Goal: Task Accomplishment & Management: Manage account settings

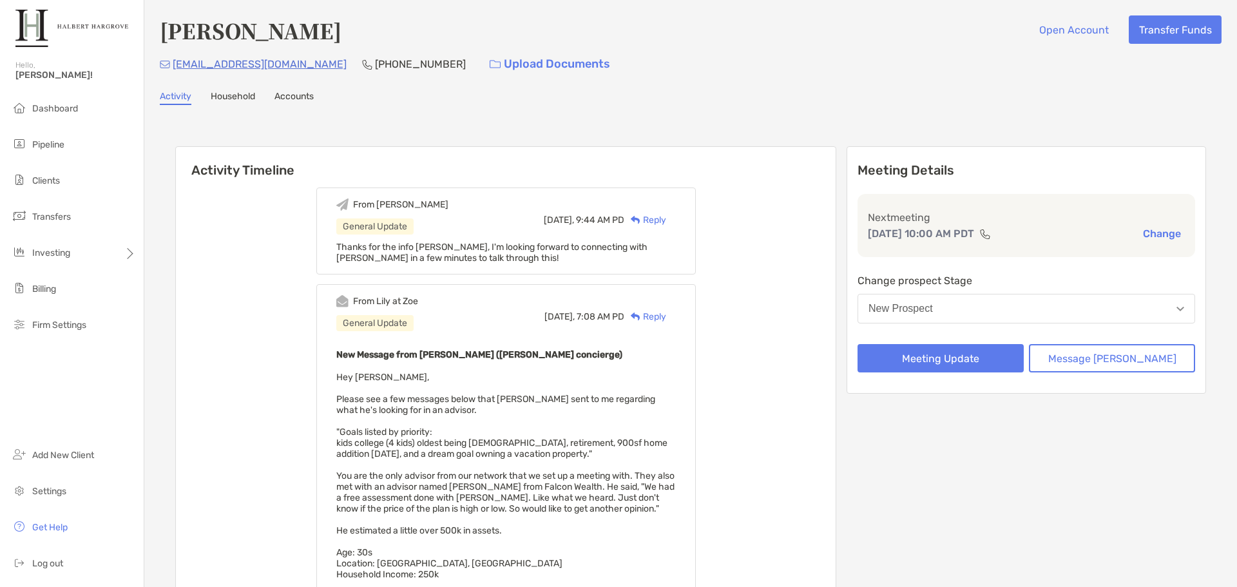
scroll to position [43, 0]
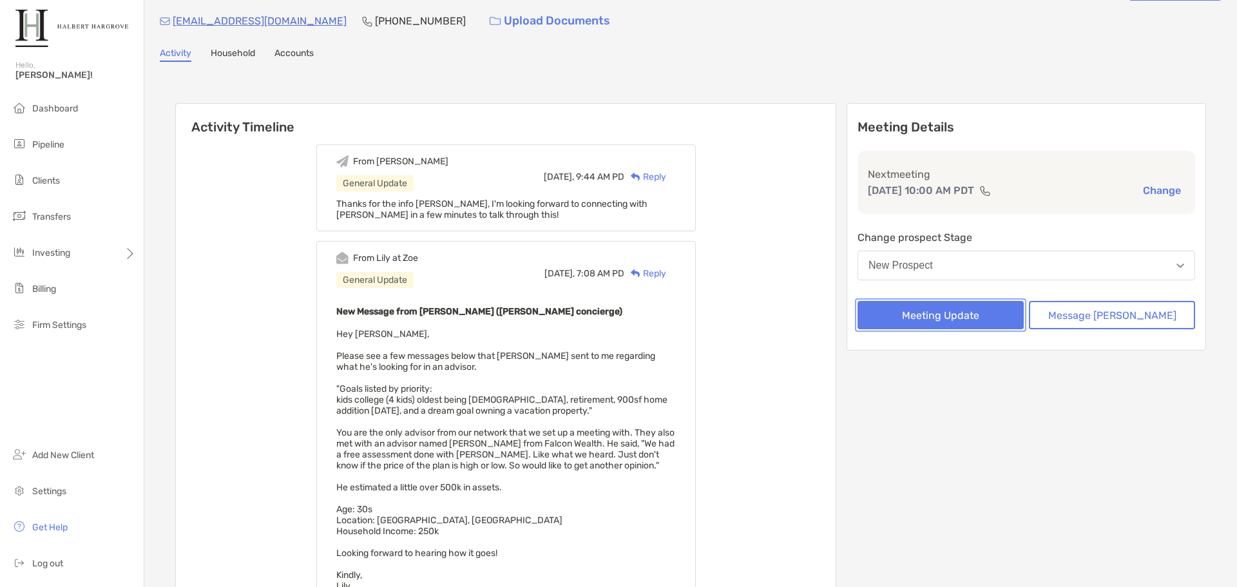
click at [927, 312] on button "Meeting Update" at bounding box center [940, 315] width 166 height 28
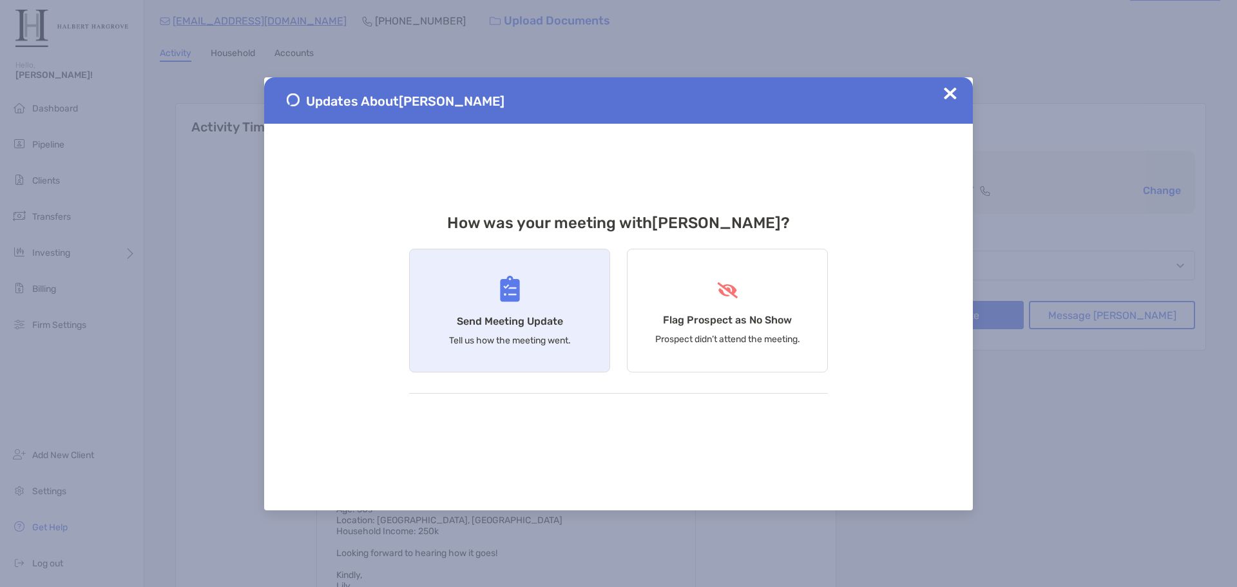
click at [546, 314] on div "Send Meeting Update Tell us how the meeting went." at bounding box center [509, 311] width 201 height 124
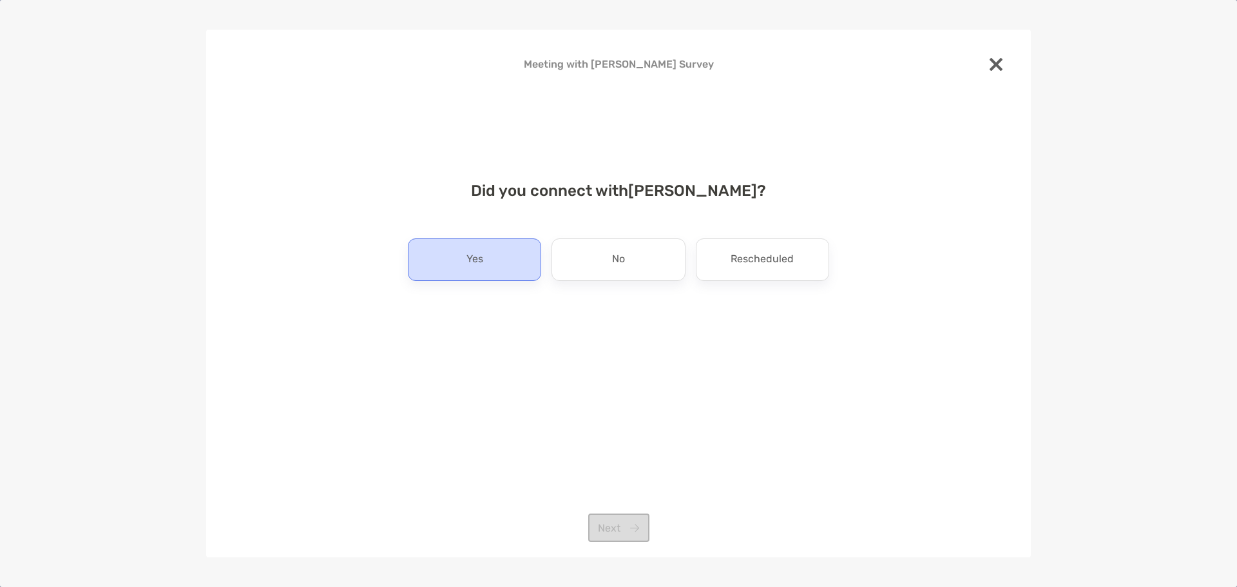
click at [501, 256] on div "Yes" at bounding box center [474, 259] width 133 height 43
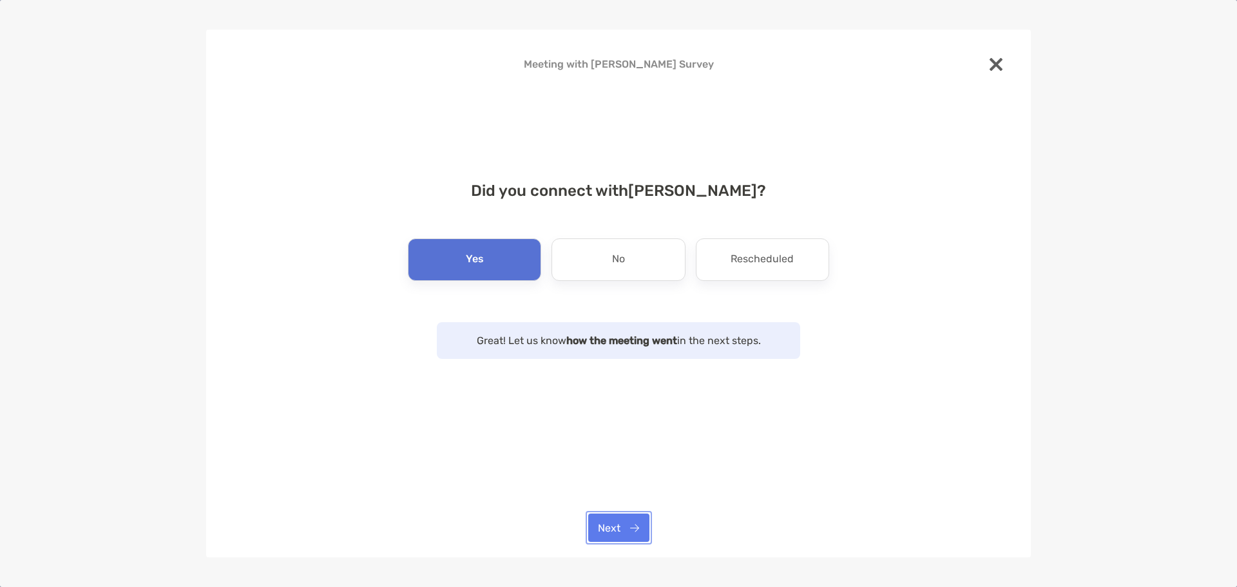
click at [634, 524] on button "Next" at bounding box center [618, 527] width 61 height 28
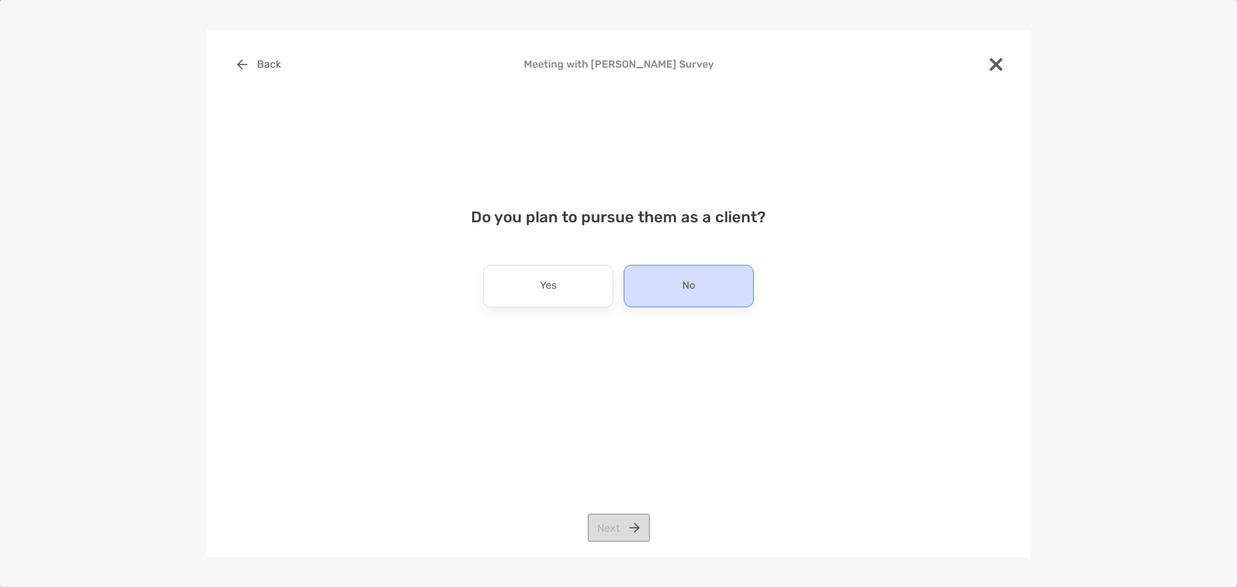
click at [689, 276] on p "No" at bounding box center [688, 286] width 13 height 21
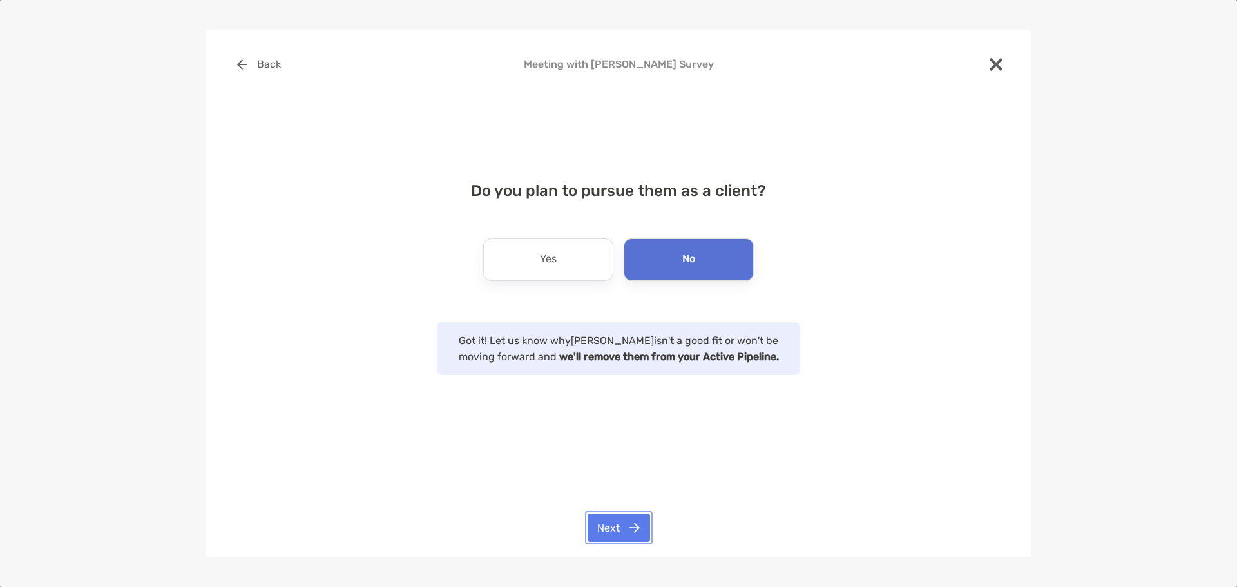
click at [629, 523] on button "Next" at bounding box center [619, 527] width 62 height 28
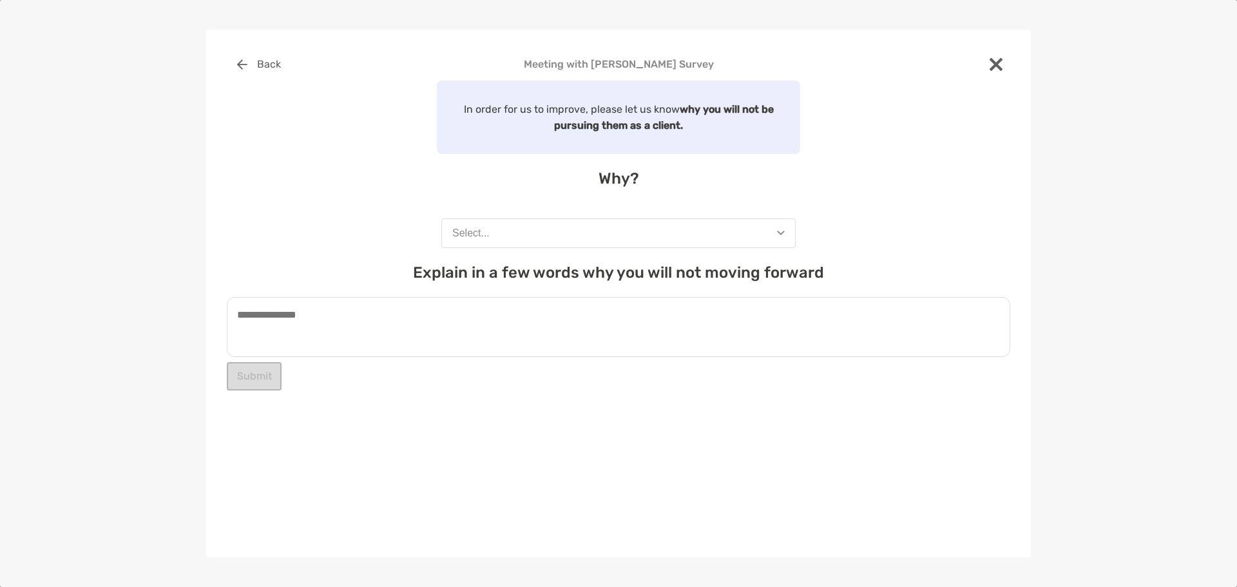
click at [555, 235] on button "Select..." at bounding box center [618, 233] width 354 height 30
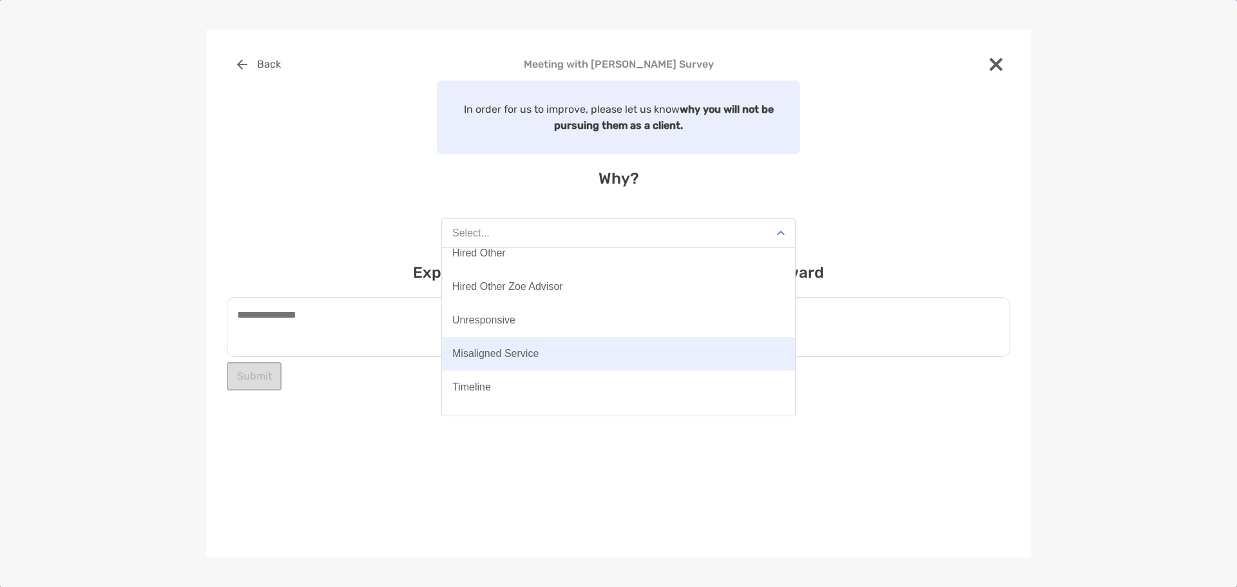
scroll to position [100, 0]
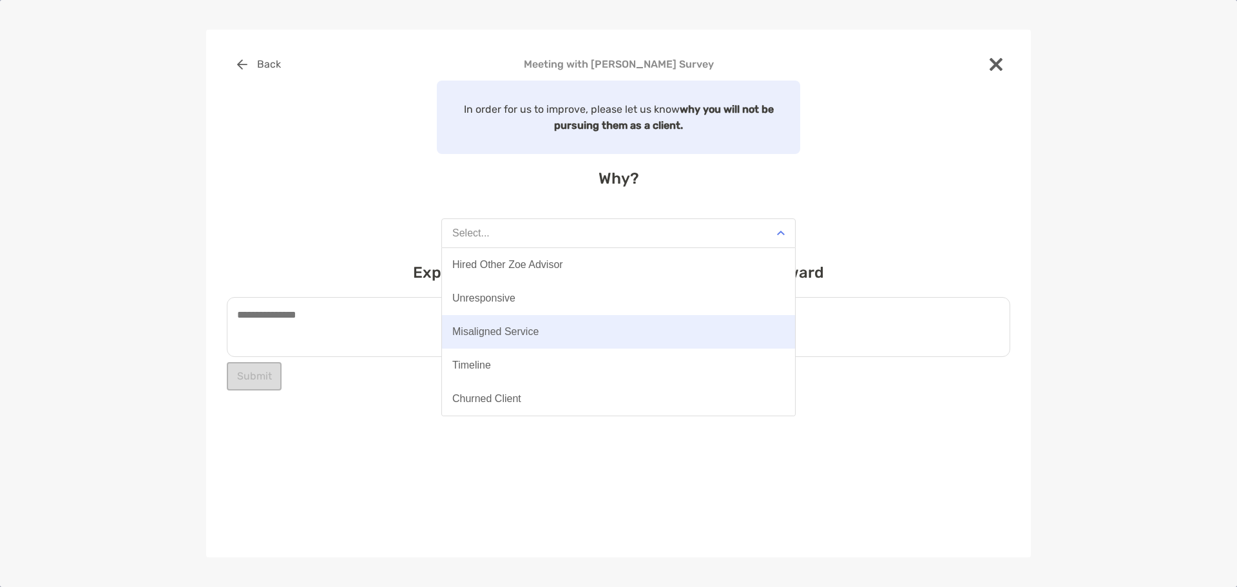
click at [543, 338] on button "Misaligned Service" at bounding box center [618, 331] width 353 height 33
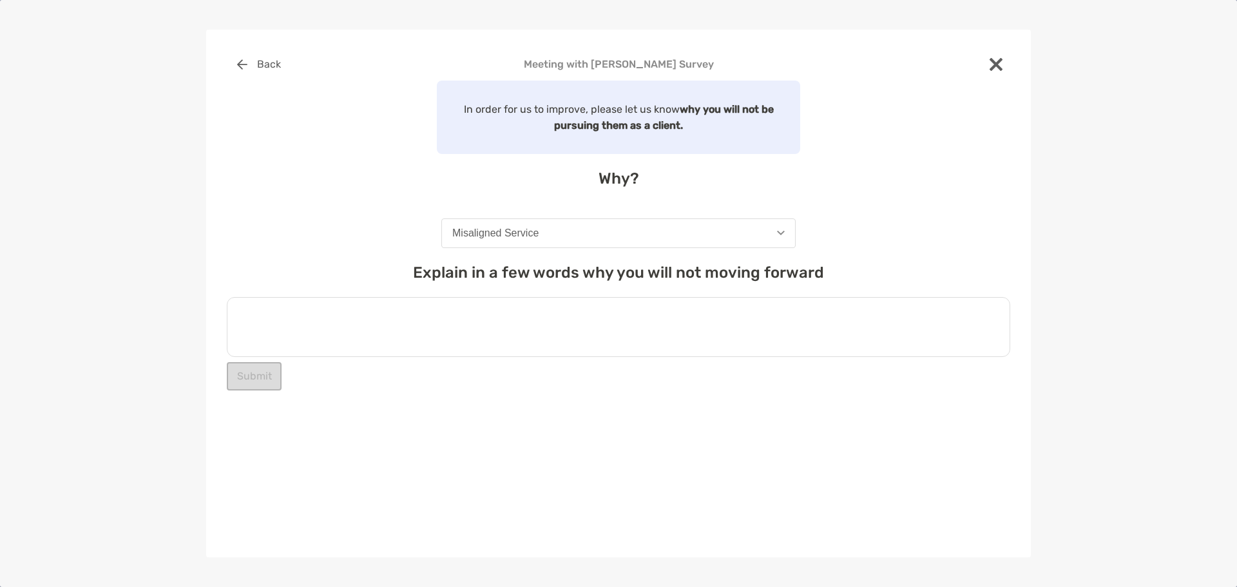
click at [442, 336] on textarea at bounding box center [618, 327] width 783 height 60
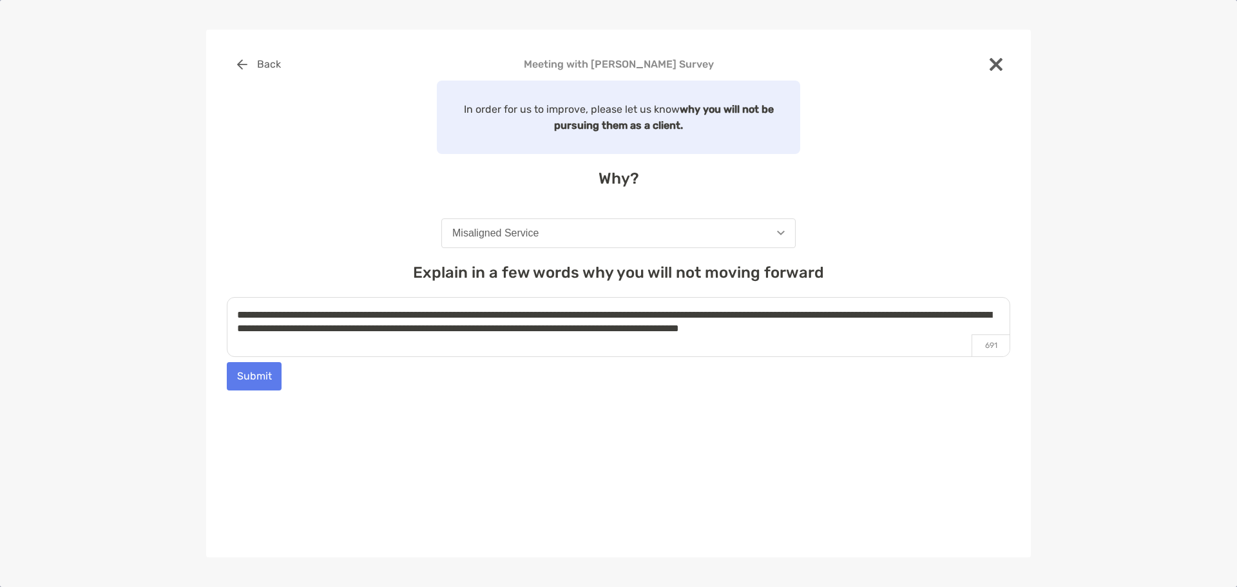
click at [966, 183] on h4 "Why?" at bounding box center [618, 178] width 783 height 18
click at [957, 328] on textarea "**********" at bounding box center [618, 327] width 783 height 60
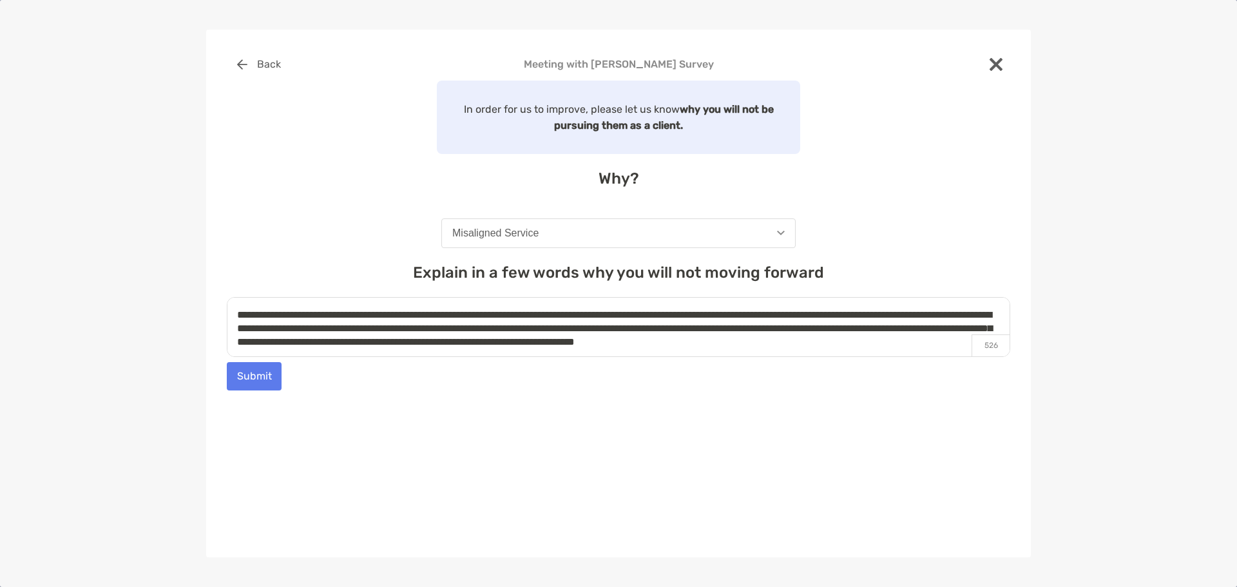
scroll to position [5, 0]
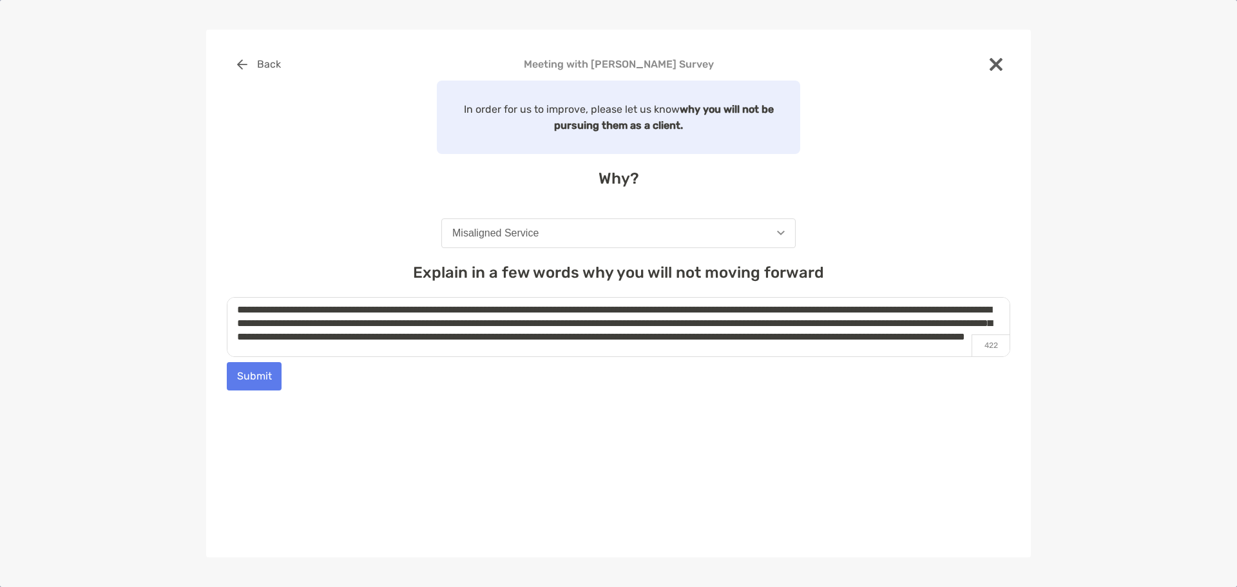
type textarea "**********"
click at [457, 395] on div "**********" at bounding box center [618, 255] width 783 height 411
click at [256, 367] on button "Submit" at bounding box center [254, 376] width 55 height 28
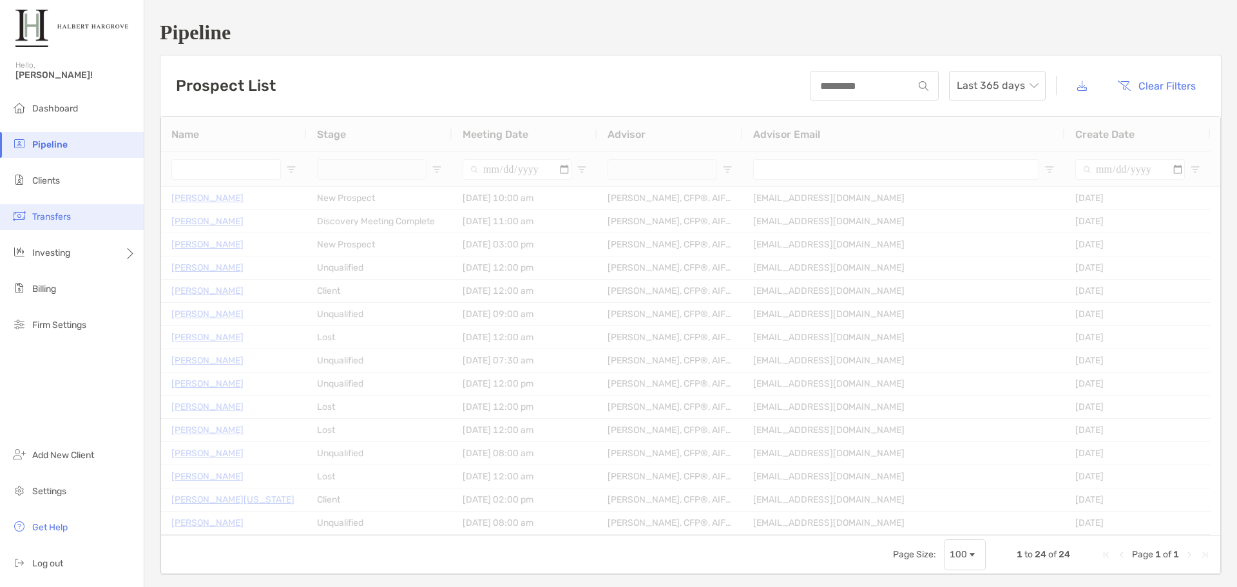
type input "**********"
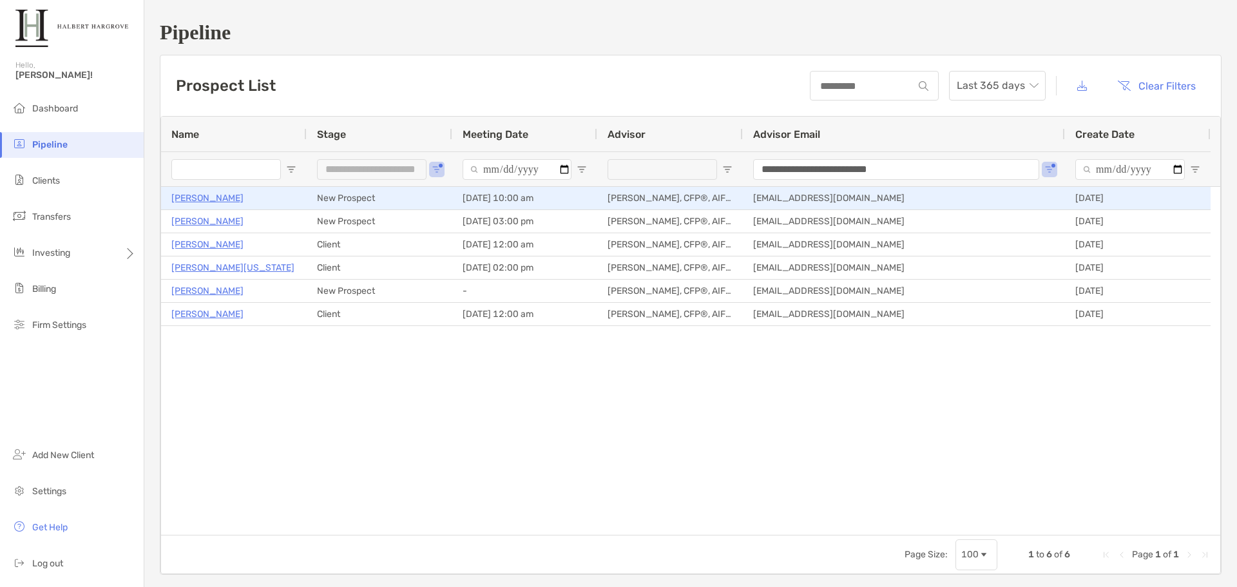
click at [192, 195] on p "[PERSON_NAME]" at bounding box center [207, 198] width 72 height 16
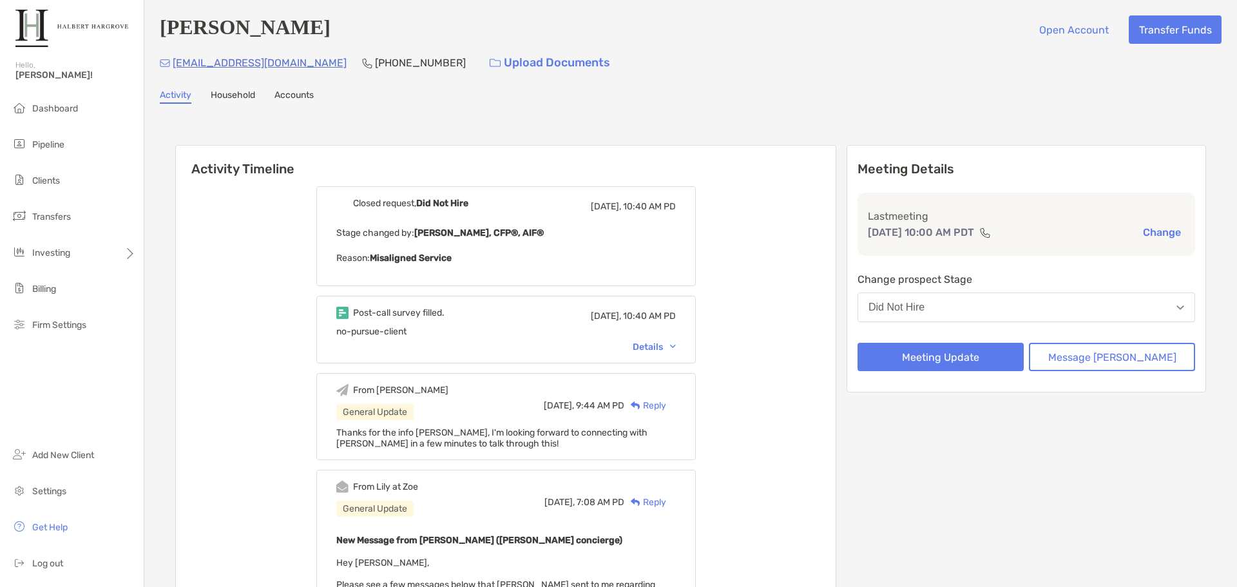
click at [1048, 302] on button "Did Not Hire" at bounding box center [1026, 307] width 338 height 30
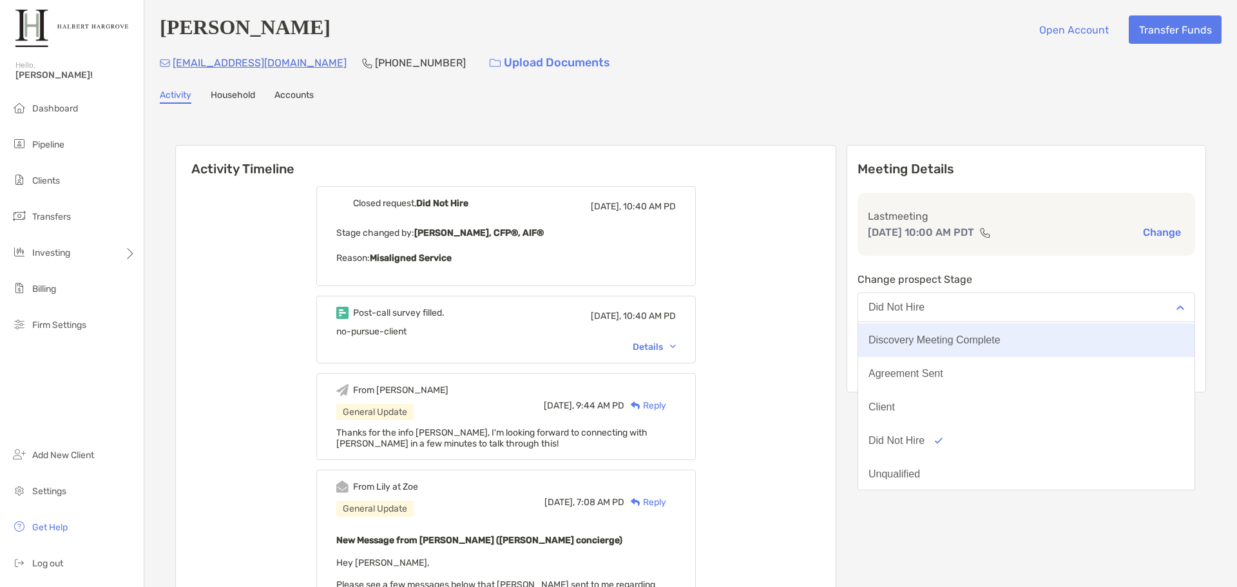
scroll to position [86, 0]
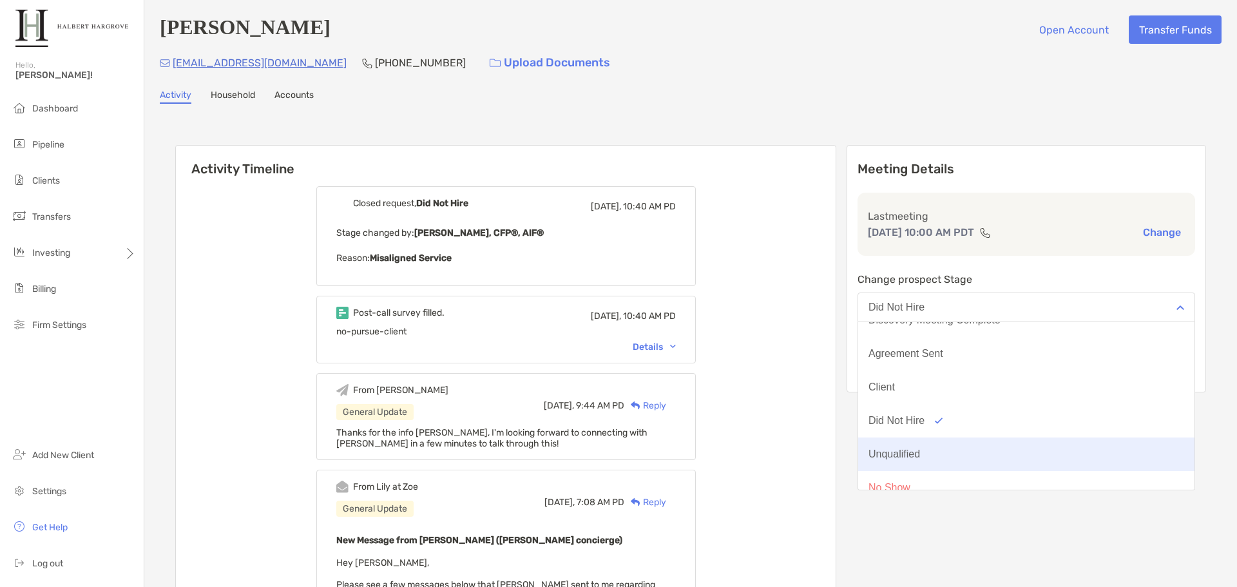
click at [1003, 456] on button "Unqualified" at bounding box center [1026, 453] width 336 height 33
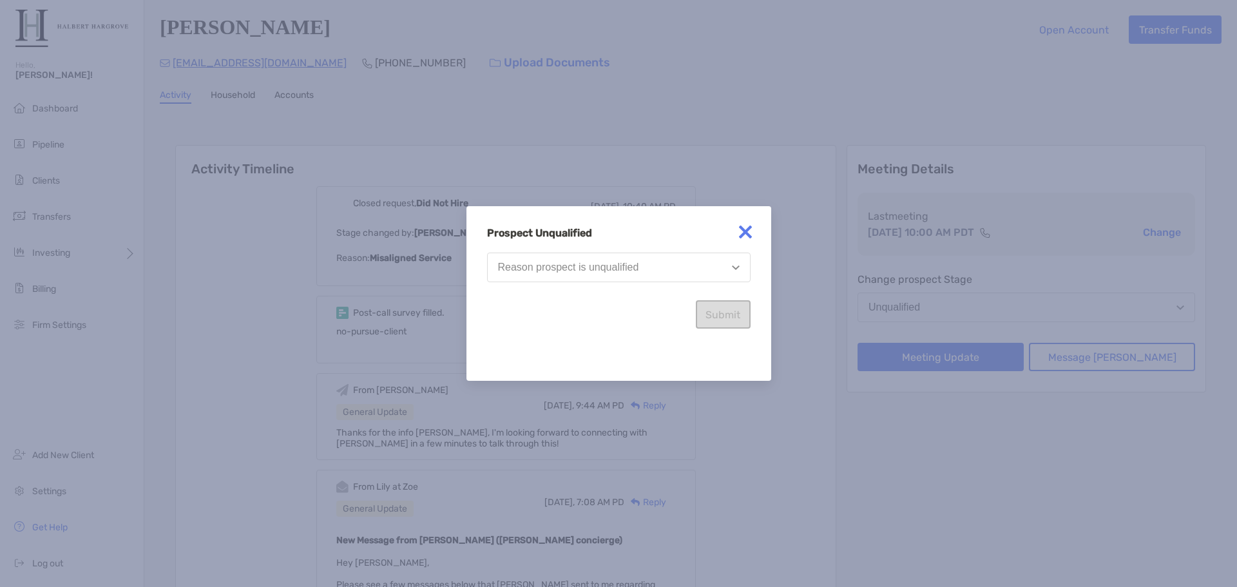
click at [605, 265] on div "Reason prospect is unqualified" at bounding box center [568, 268] width 141 height 12
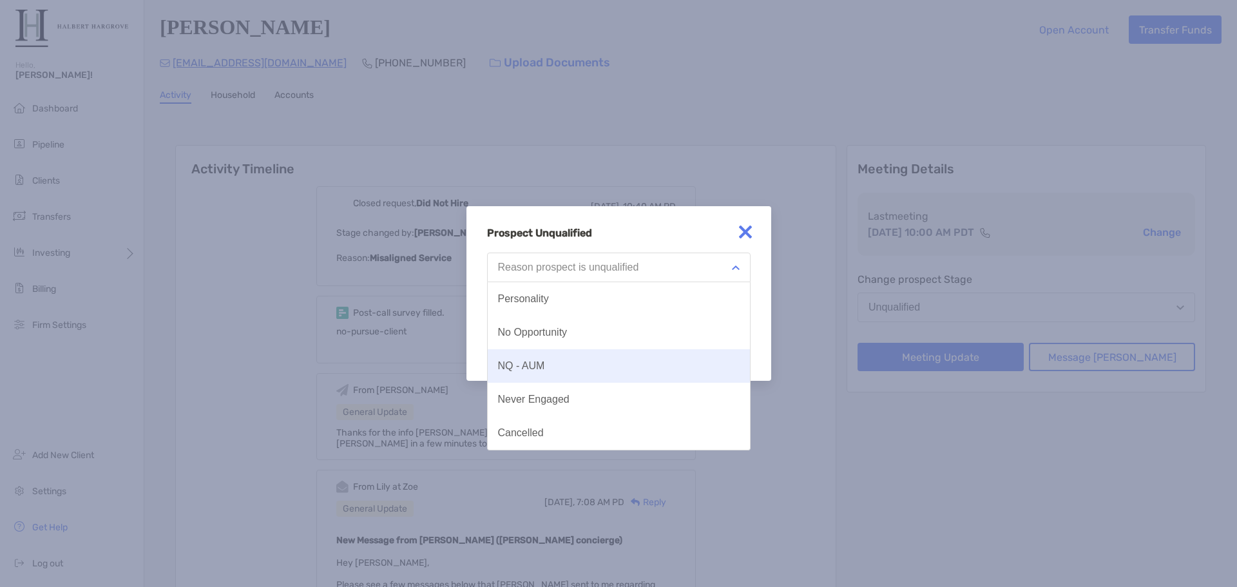
click at [571, 375] on button "NQ - AUM" at bounding box center [619, 365] width 262 height 33
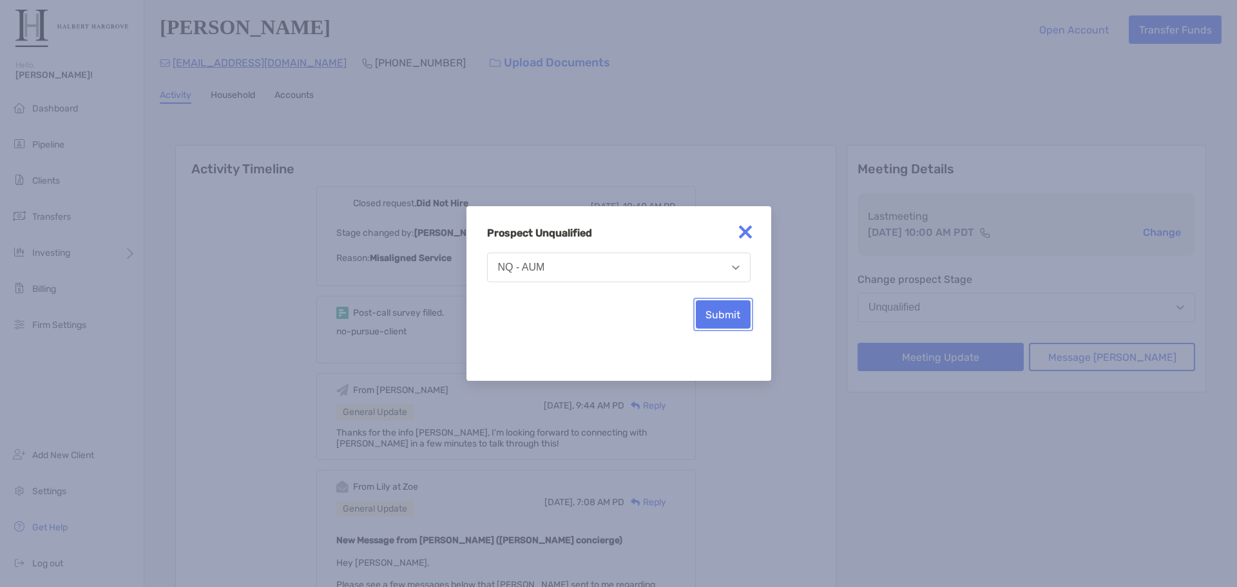
click at [710, 319] on button "Submit" at bounding box center [723, 314] width 55 height 28
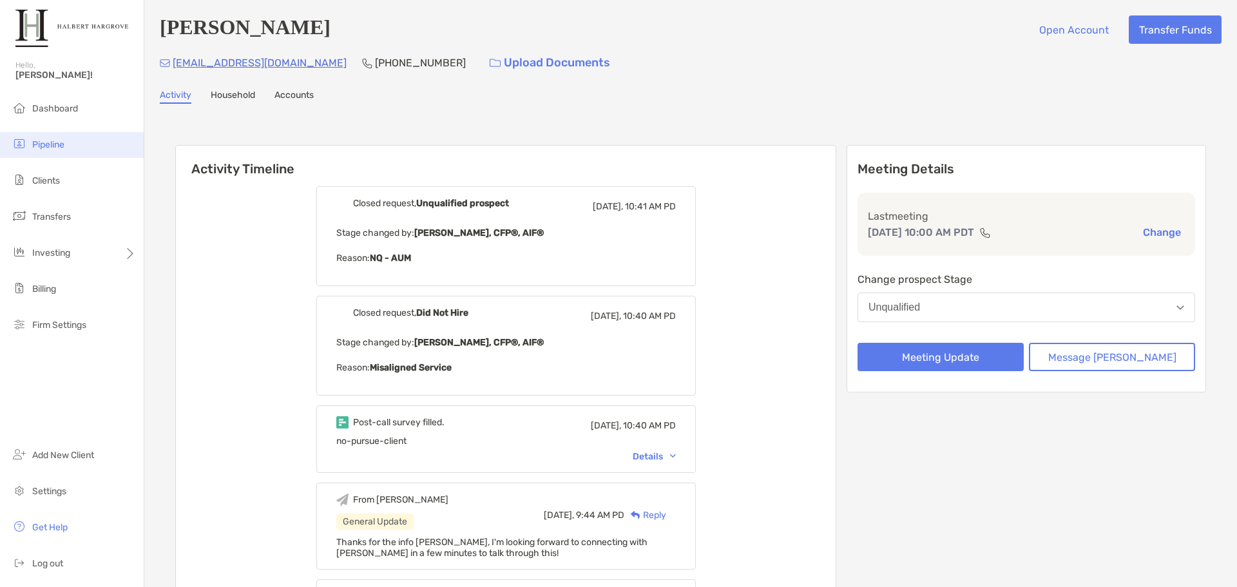
click at [58, 139] on li "Pipeline" at bounding box center [72, 145] width 144 height 26
